Goal: Task Accomplishment & Management: Complete application form

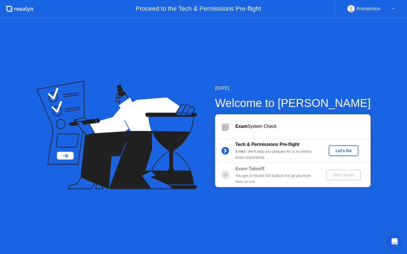
click at [343, 149] on div "Let's Go" at bounding box center [343, 151] width 25 height 5
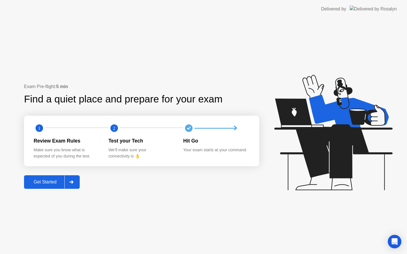
click at [55, 180] on div "Get Started" at bounding box center [45, 182] width 39 height 5
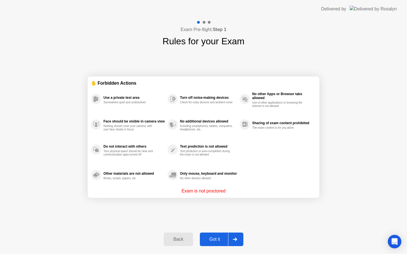
click at [218, 238] on div "Got it" at bounding box center [215, 239] width 27 height 5
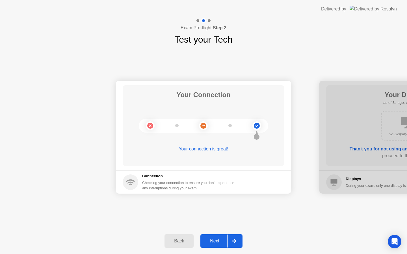
click at [217, 240] on div "Next" at bounding box center [214, 241] width 25 height 5
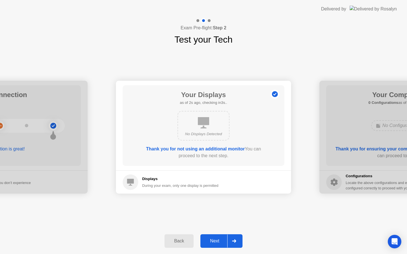
click at [213, 243] on div "Next" at bounding box center [214, 241] width 25 height 5
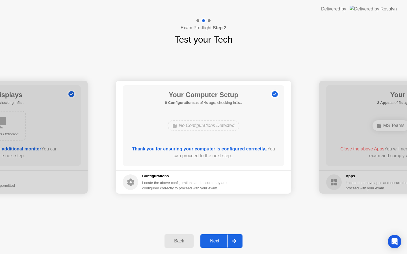
click at [214, 237] on button "Next" at bounding box center [221, 242] width 42 height 14
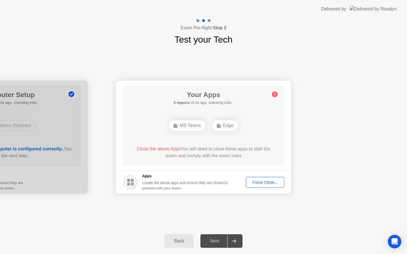
click at [264, 181] on div "Force Close..." at bounding box center [265, 182] width 34 height 5
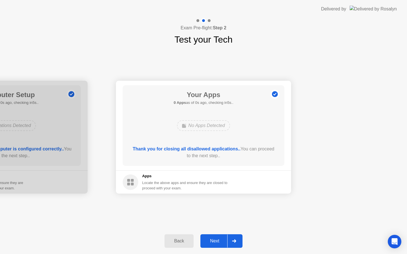
click at [288, 213] on div "Your Connection Your connection is great! Connection Checking your connection t…" at bounding box center [203, 137] width 407 height 182
click at [215, 244] on div "Next" at bounding box center [214, 241] width 25 height 5
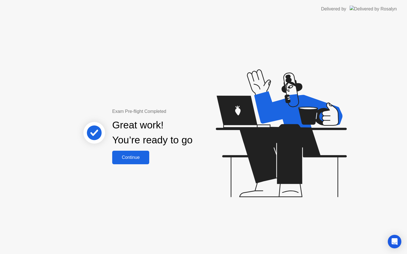
click at [125, 157] on div "Continue" at bounding box center [131, 157] width 34 height 5
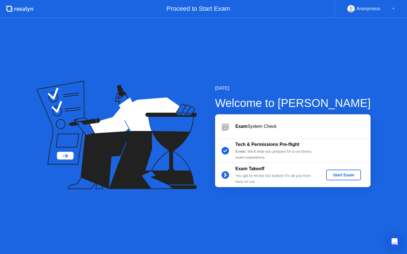
click at [344, 174] on div "Start Exam" at bounding box center [344, 175] width 30 height 5
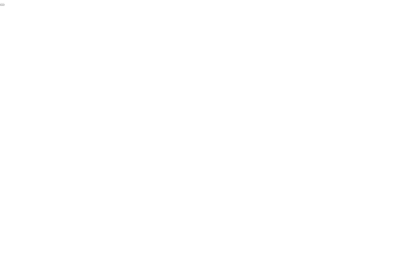
click div "End Proctoring Session"
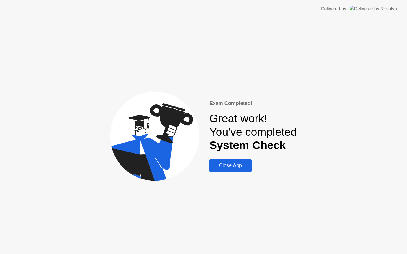
click at [232, 163] on div "Close App" at bounding box center [230, 166] width 39 height 6
